Goal: Obtain resource: Download file/media

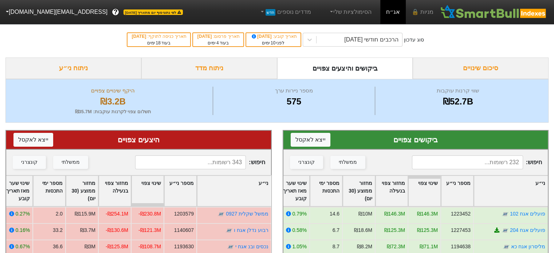
click at [491, 43] on div "סוג עדכון הרכבים חודשי [DATE] תאריך קובע : [DATE] לפני 10 ימים תאריך פרסום : [D…" at bounding box center [277, 40] width 554 height 36
click at [379, 54] on div "סוג עדכון הרכבים חודשי [DATE] תאריך קובע : [DATE] לפני 10 ימים תאריך פרסום : [D…" at bounding box center [277, 40] width 554 height 36
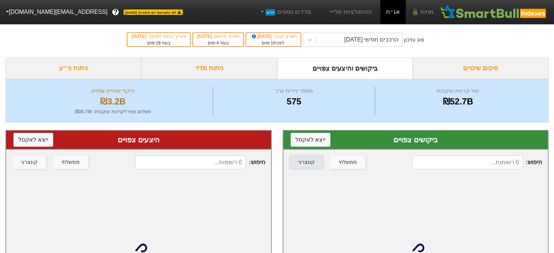
click at [298, 163] on div "קונצרני" at bounding box center [306, 163] width 16 height 8
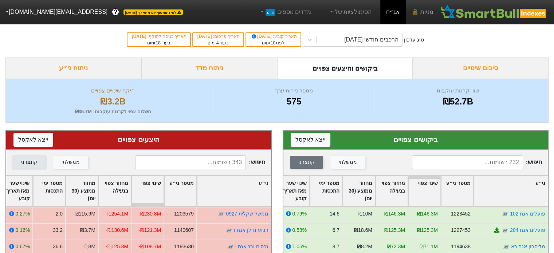
click at [28, 163] on div "קונצרני" at bounding box center [29, 163] width 16 height 8
click at [310, 137] on button "ייצא ל אקסל" at bounding box center [311, 140] width 40 height 14
click at [37, 144] on button "ייצא ל אקסל" at bounding box center [33, 140] width 40 height 14
click at [198, 159] on input at bounding box center [190, 163] width 111 height 14
